Goal: Task Accomplishment & Management: Use online tool/utility

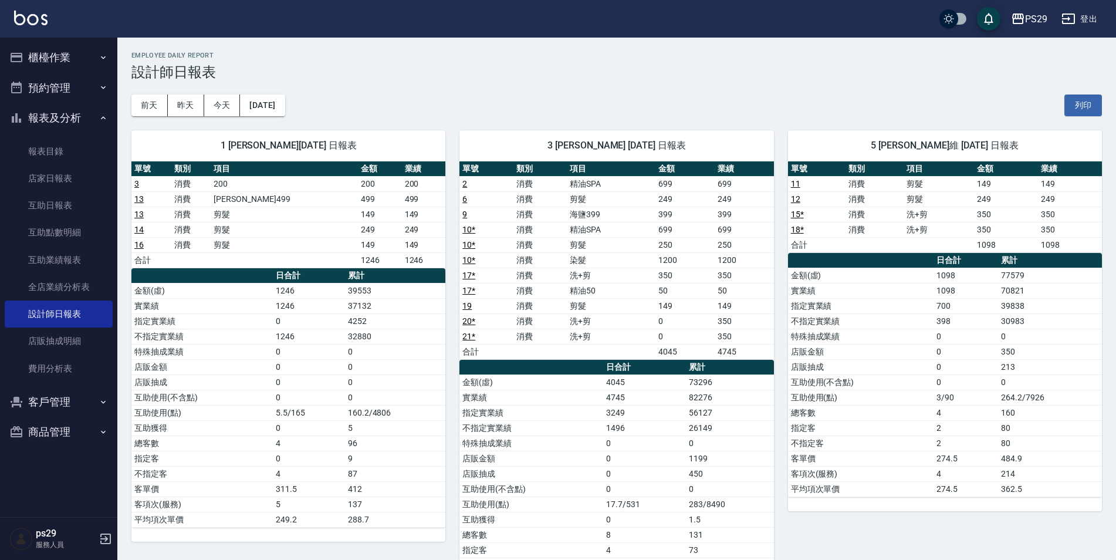
drag, startPoint x: 0, startPoint y: 0, endPoint x: 14, endPoint y: 18, distance: 23.0
click at [14, 18] on img at bounding box center [30, 18] width 33 height 15
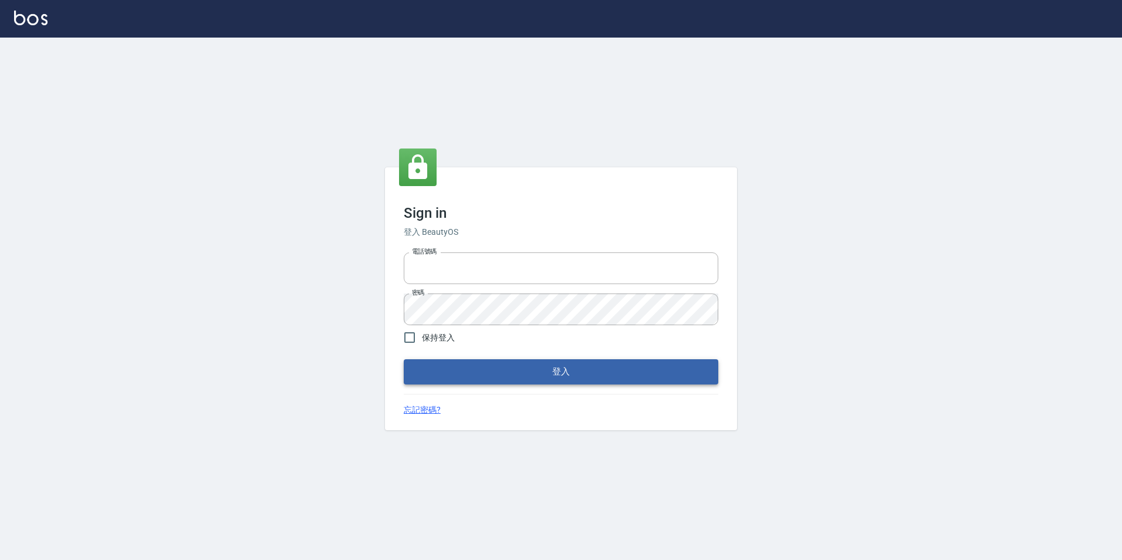
type input "0422269797"
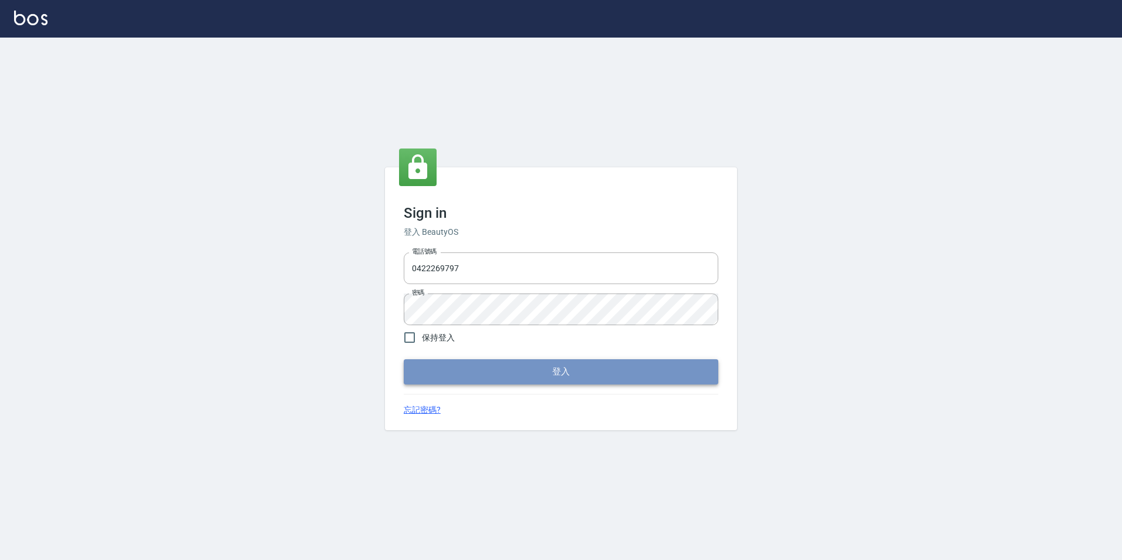
click at [556, 380] on button "登入" at bounding box center [561, 371] width 315 height 25
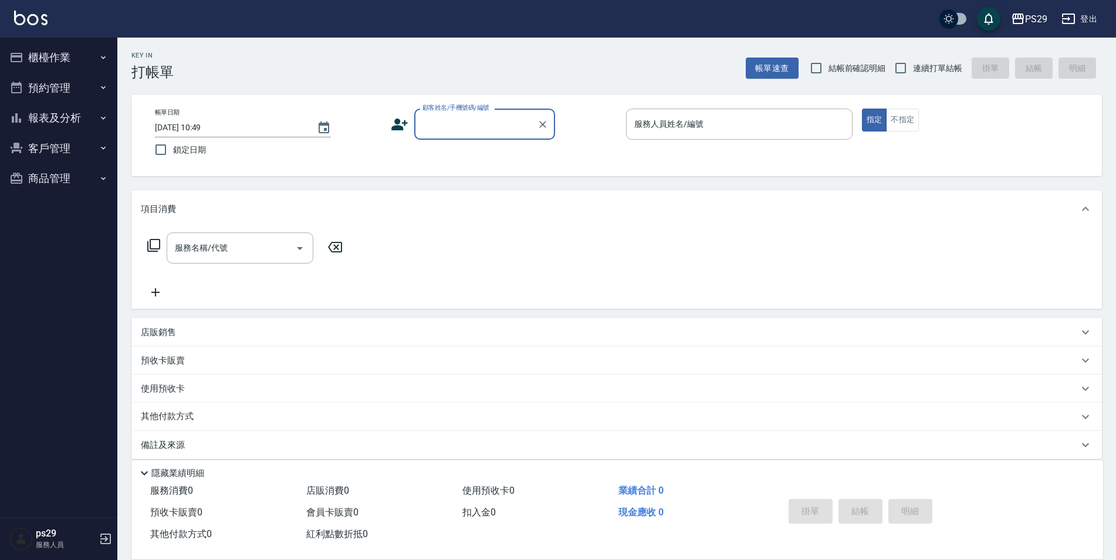
click at [43, 5] on div "PS29 登出" at bounding box center [558, 19] width 1116 height 38
click at [38, 19] on img at bounding box center [30, 18] width 33 height 15
click at [36, 22] on img at bounding box center [30, 18] width 33 height 15
